Goal: Information Seeking & Learning: Learn about a topic

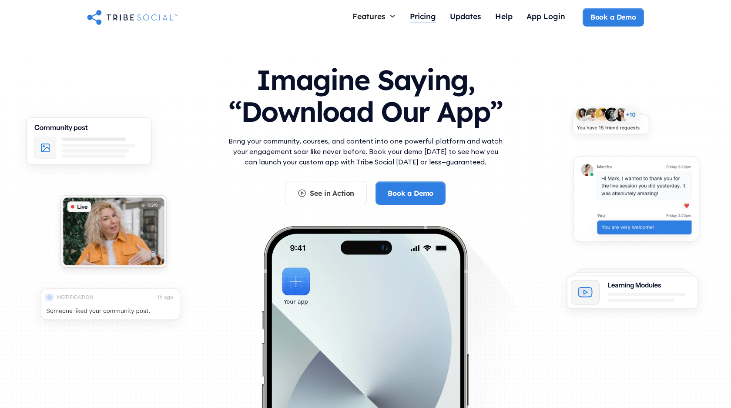
click at [422, 21] on div "Pricing" at bounding box center [423, 17] width 26 height 19
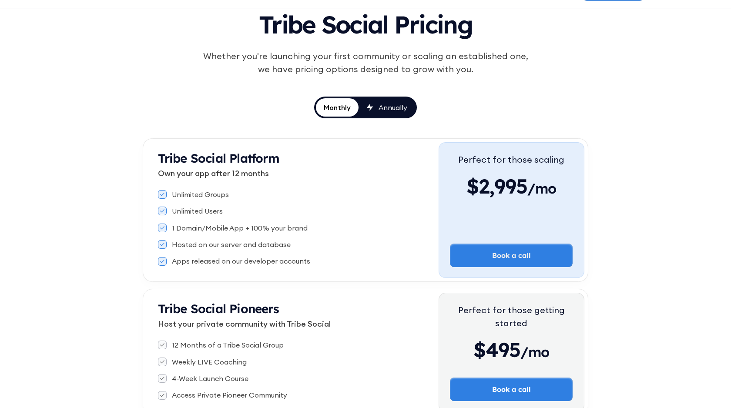
scroll to position [104, 0]
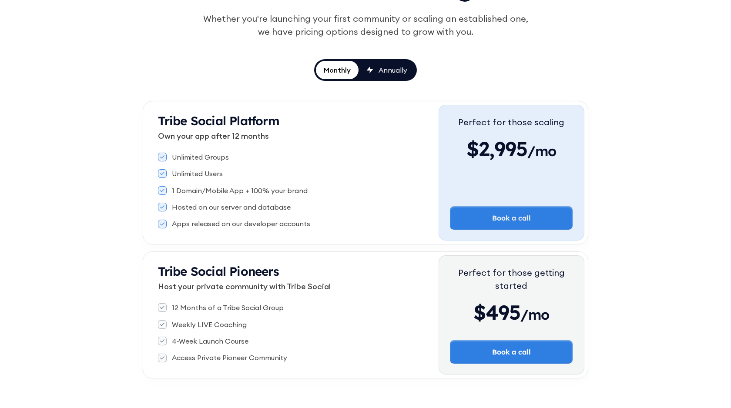
click at [387, 81] on div "Tribe Social Pricing Whether you're launching your first community or scaling a…" at bounding box center [365, 171] width 445 height 413
click at [398, 68] on div "Annually" at bounding box center [392, 70] width 29 height 10
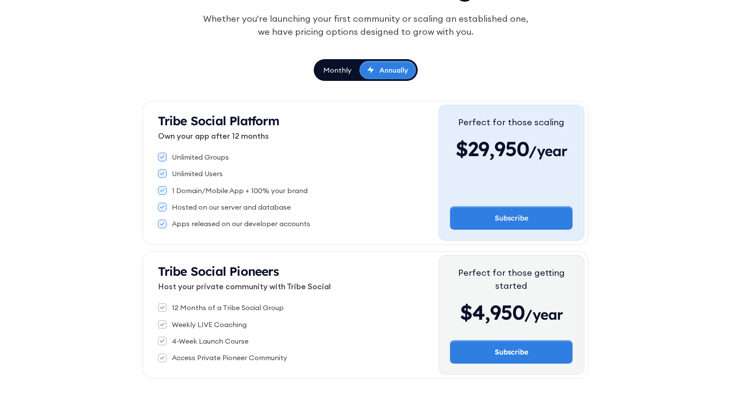
click at [329, 67] on div "Monthly" at bounding box center [337, 70] width 28 height 10
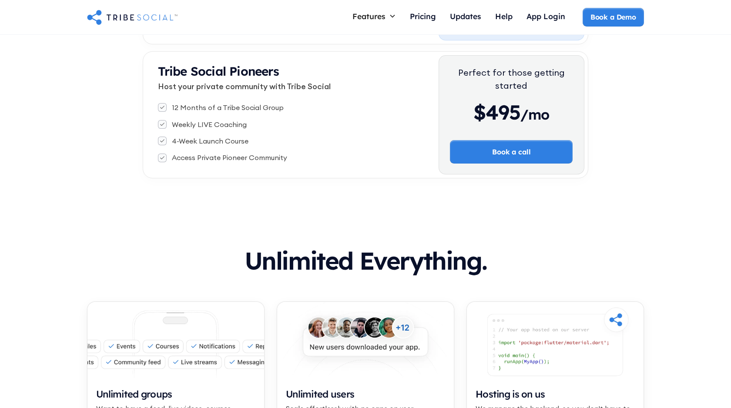
scroll to position [0, 0]
